Goal: Find specific page/section: Find specific page/section

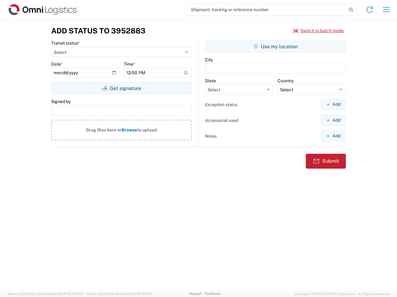
click at [266, 10] on input "search" at bounding box center [266, 10] width 161 height 12
click at [351, 10] on icon at bounding box center [350, 10] width 9 height 9
click at [369, 10] on icon at bounding box center [369, 10] width 10 height 10
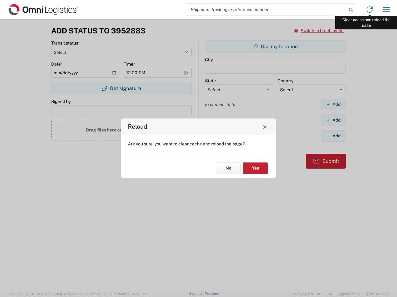
click at [386, 10] on div "Reload Are you sure, you want to clear cache and reload the page? No Yes" at bounding box center [198, 148] width 397 height 297
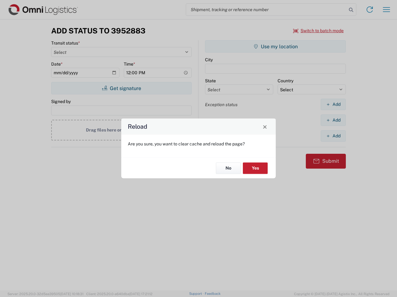
click at [318, 31] on div "Reload Are you sure, you want to clear cache and reload the page? No Yes" at bounding box center [198, 148] width 397 height 297
click at [121, 88] on div "Reload Are you sure, you want to clear cache and reload the page? No Yes" at bounding box center [198, 148] width 397 height 297
click at [275, 46] on div "Reload Are you sure, you want to clear cache and reload the page? No Yes" at bounding box center [198, 148] width 397 height 297
click at [333, 104] on div "Reload Are you sure, you want to clear cache and reload the page? No Yes" at bounding box center [198, 148] width 397 height 297
click at [333, 120] on div "Reload Are you sure, you want to clear cache and reload the page? No Yes" at bounding box center [198, 148] width 397 height 297
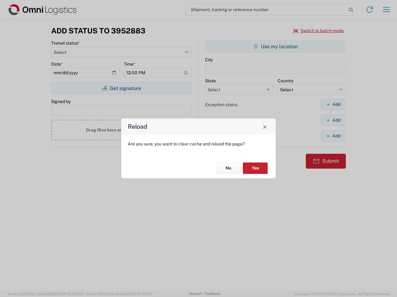
click at [333, 136] on div "Reload Are you sure, you want to clear cache and reload the page? No Yes" at bounding box center [198, 148] width 397 height 297
